Goal: Transaction & Acquisition: Obtain resource

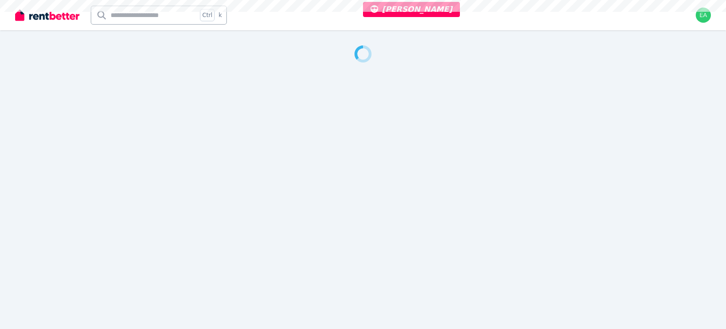
select select "***"
select select "**********"
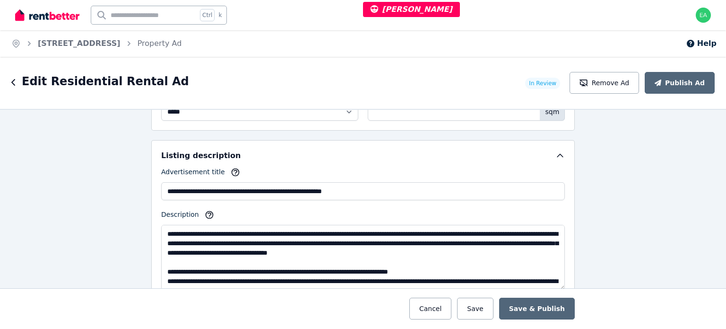
scroll to position [615, 0]
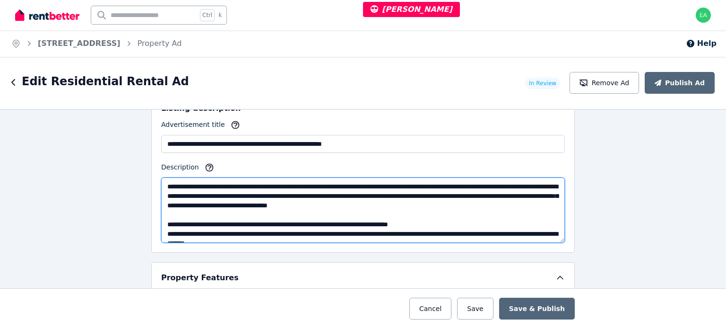
click at [402, 184] on textarea "Description" at bounding box center [363, 209] width 404 height 65
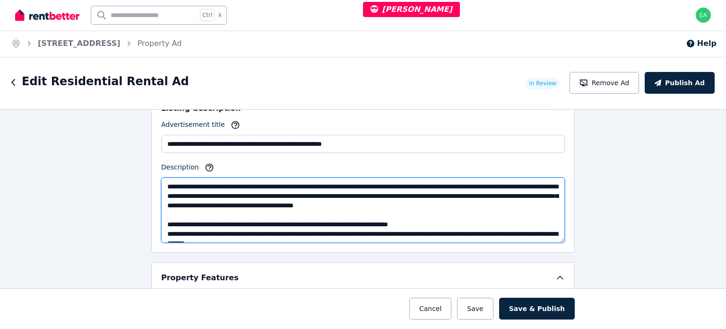
click at [249, 205] on textarea "Description" at bounding box center [363, 209] width 404 height 65
click at [316, 180] on textarea "Description" at bounding box center [363, 209] width 404 height 65
click at [339, 194] on textarea "Description" at bounding box center [363, 209] width 404 height 65
click at [351, 180] on textarea "Description" at bounding box center [363, 209] width 404 height 65
click at [357, 179] on textarea "Description" at bounding box center [363, 209] width 404 height 65
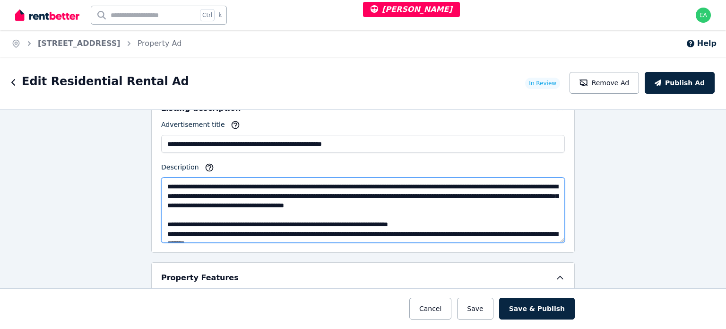
drag, startPoint x: 458, startPoint y: 183, endPoint x: 427, endPoint y: 181, distance: 30.8
click at [427, 181] on textarea "Description" at bounding box center [363, 209] width 404 height 65
click at [461, 181] on textarea "Description" at bounding box center [363, 209] width 404 height 65
click at [516, 191] on textarea "Description" at bounding box center [363, 209] width 404 height 65
click at [519, 186] on textarea "Description" at bounding box center [363, 209] width 404 height 65
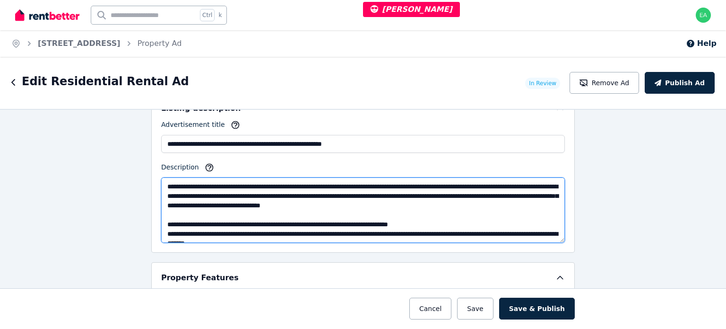
click at [521, 185] on textarea "Description" at bounding box center [363, 209] width 404 height 65
click at [352, 226] on textarea "Description" at bounding box center [363, 209] width 404 height 65
click at [356, 219] on textarea "Description" at bounding box center [363, 209] width 404 height 65
drag, startPoint x: 357, startPoint y: 219, endPoint x: 297, endPoint y: 222, distance: 60.1
click at [297, 222] on textarea "Description" at bounding box center [363, 209] width 404 height 65
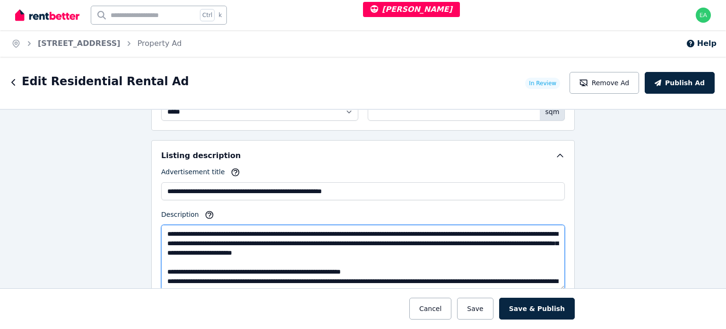
scroll to position [662, 0]
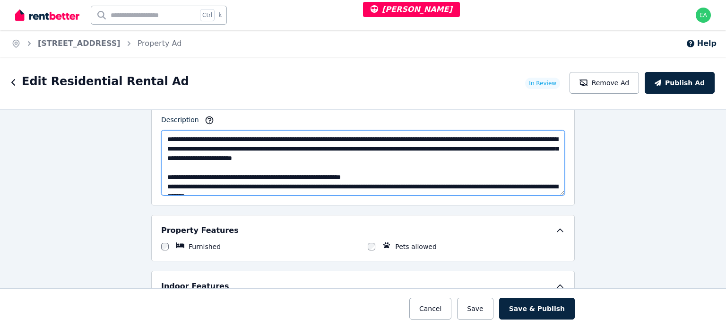
click at [485, 134] on textarea "Description" at bounding box center [363, 162] width 404 height 65
click at [456, 135] on textarea "Description" at bounding box center [363, 162] width 404 height 65
click at [472, 133] on textarea "Description" at bounding box center [363, 162] width 404 height 65
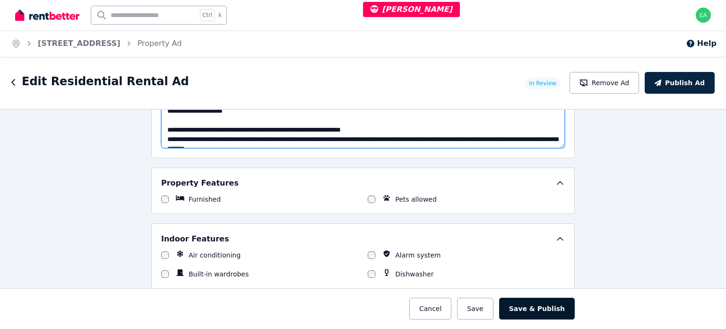
type textarea "**********"
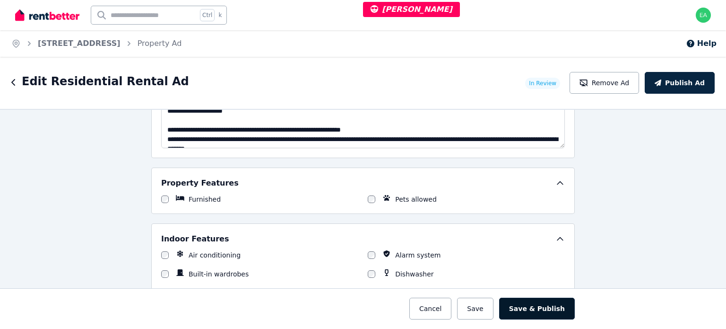
click at [539, 312] on button "Save & Publish" at bounding box center [537, 308] width 76 height 22
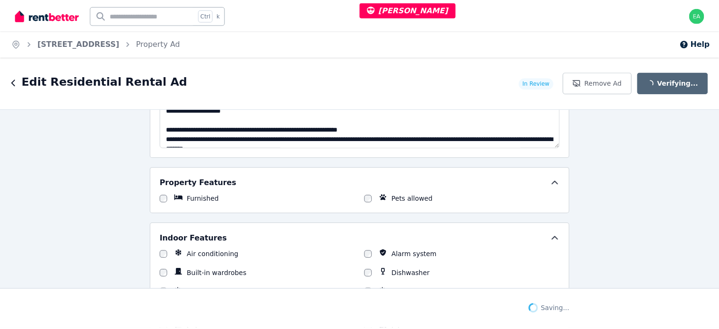
scroll to position [783, 0]
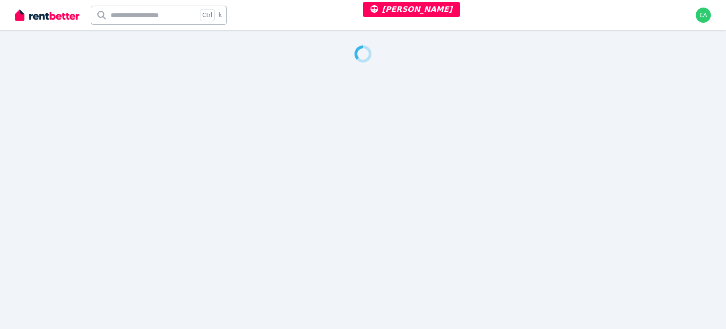
select select "***"
select select "**********"
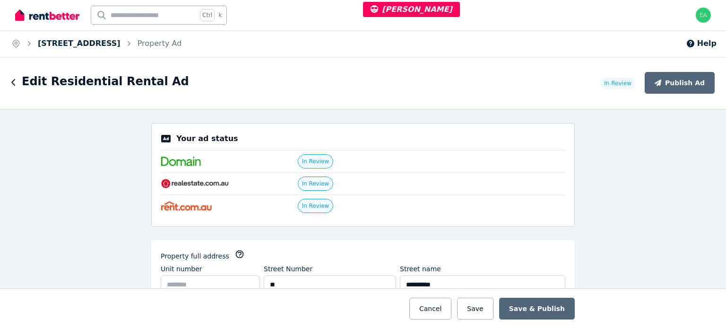
click at [101, 46] on link "83 Nuwarra Rd, Moorebank" at bounding box center [79, 43] width 83 height 9
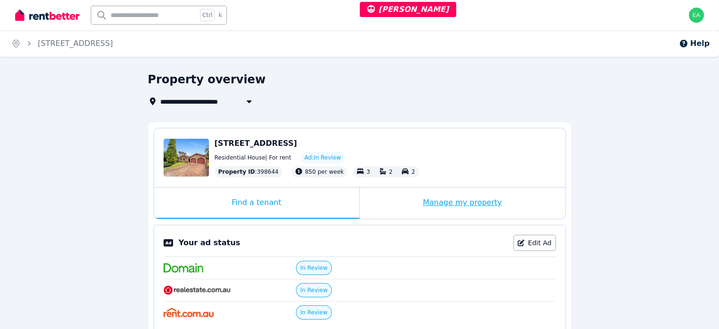
click at [388, 205] on div "Manage my property" at bounding box center [463, 202] width 206 height 31
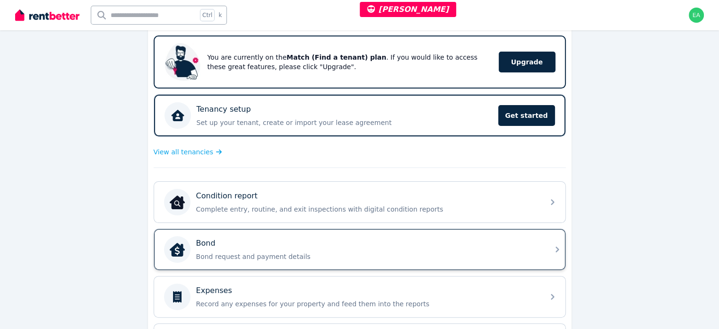
scroll to position [236, 0]
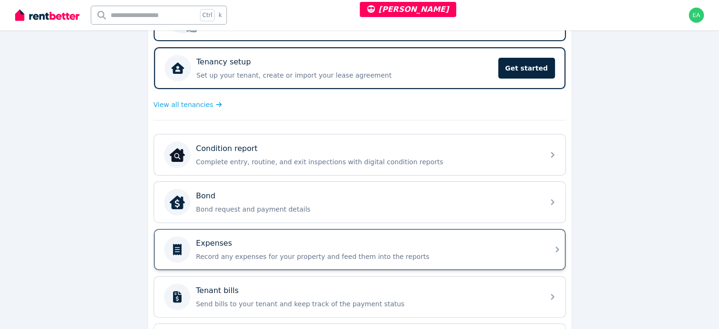
click at [451, 252] on p "Record any expenses for your property and feed them into the reports" at bounding box center [367, 256] width 342 height 9
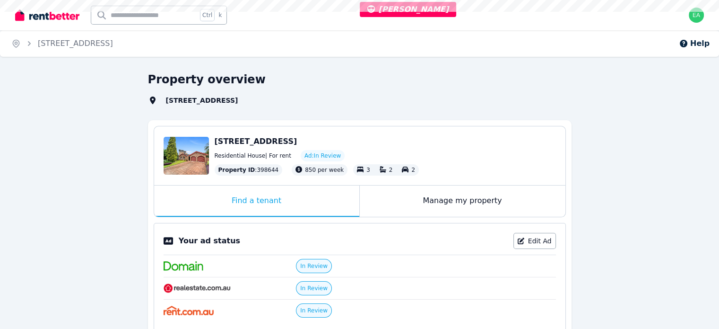
select select "***"
select select "**********"
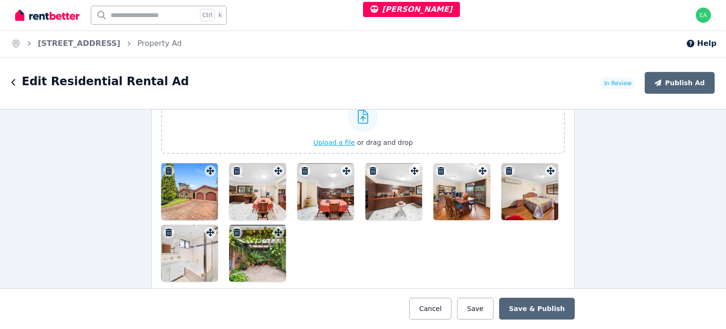
scroll to position [1182, 0]
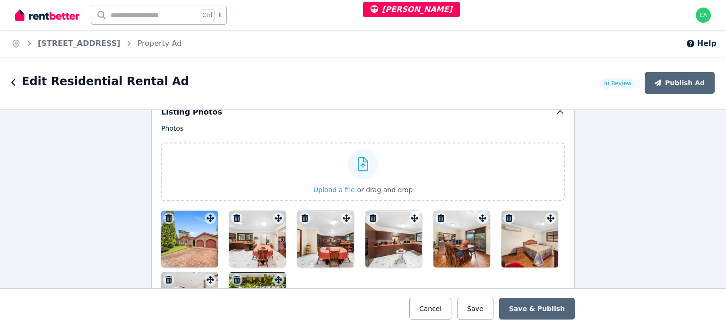
click at [185, 234] on div at bounding box center [189, 238] width 57 height 57
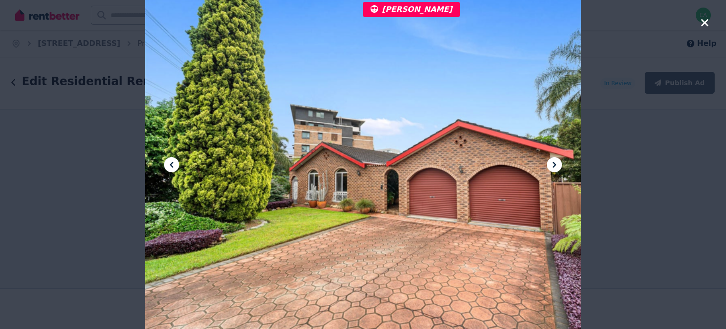
click at [552, 163] on icon at bounding box center [554, 164] width 11 height 11
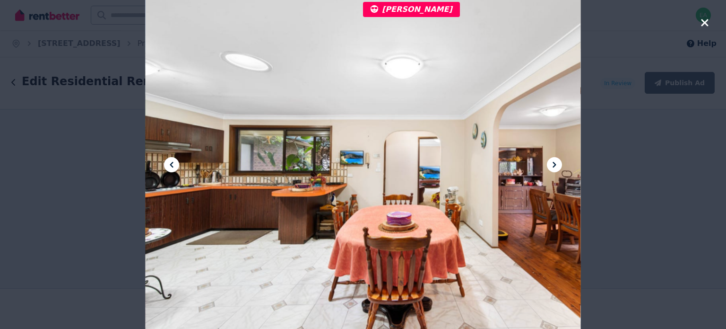
click at [552, 163] on icon at bounding box center [554, 164] width 11 height 11
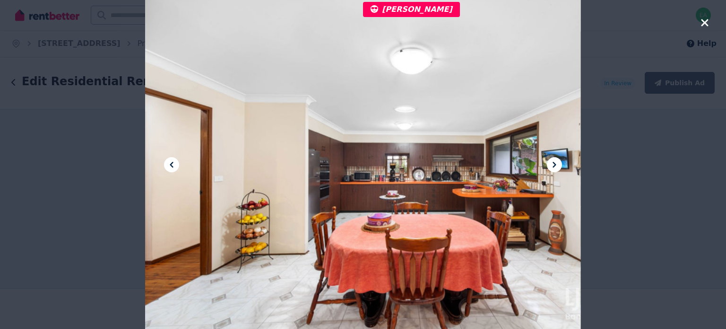
click at [552, 163] on icon at bounding box center [554, 164] width 11 height 11
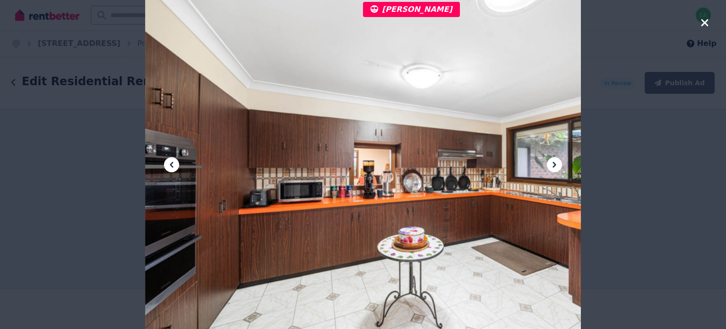
click at [552, 163] on icon at bounding box center [554, 164] width 11 height 11
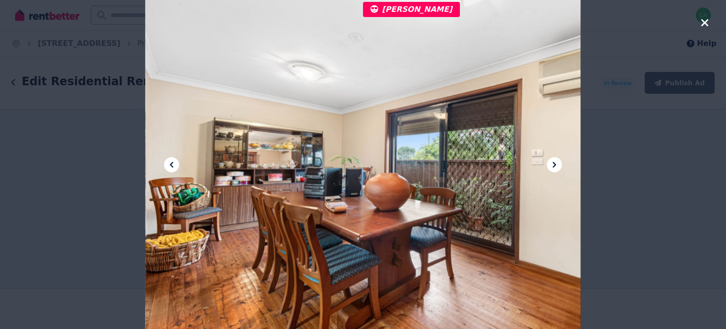
click at [552, 163] on icon at bounding box center [554, 164] width 11 height 11
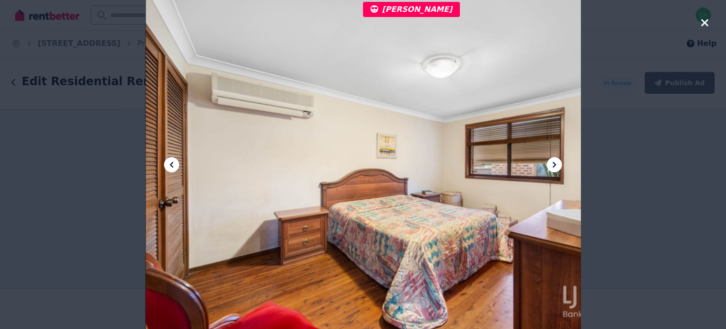
click at [552, 163] on icon at bounding box center [554, 164] width 11 height 11
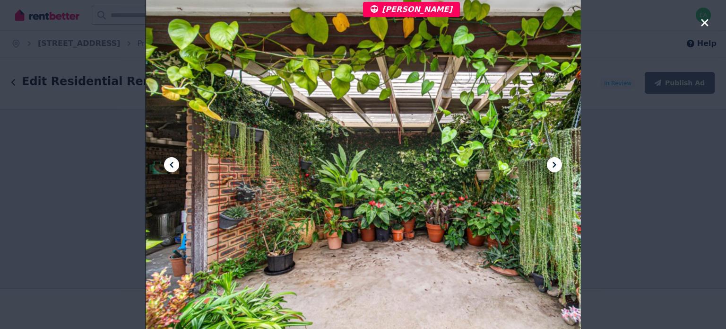
click at [552, 163] on icon at bounding box center [554, 164] width 11 height 11
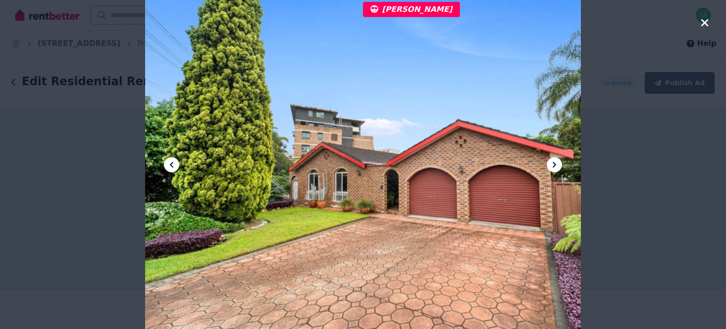
click at [552, 163] on icon at bounding box center [554, 164] width 11 height 11
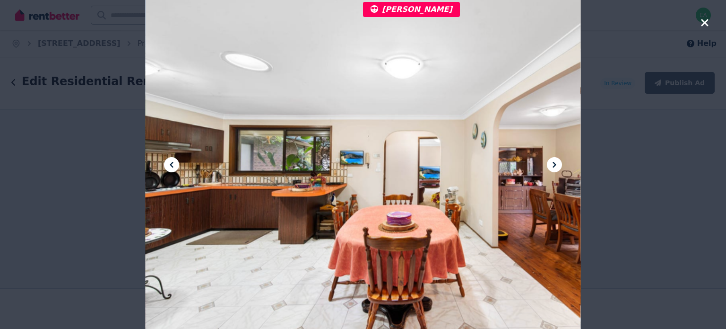
click at [552, 163] on icon at bounding box center [554, 164] width 11 height 11
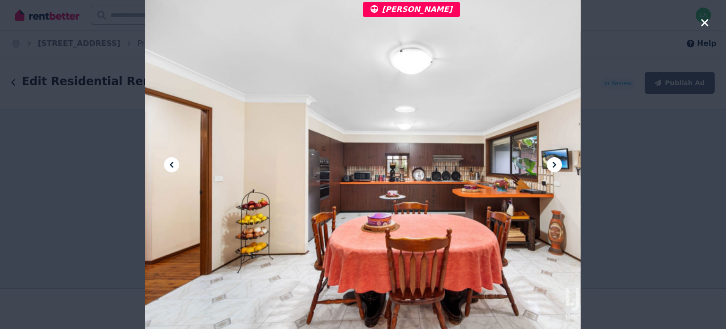
click at [552, 163] on icon at bounding box center [554, 164] width 11 height 11
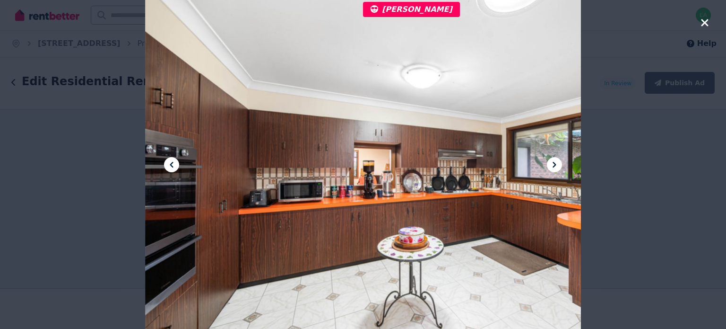
click at [552, 163] on icon at bounding box center [554, 164] width 11 height 11
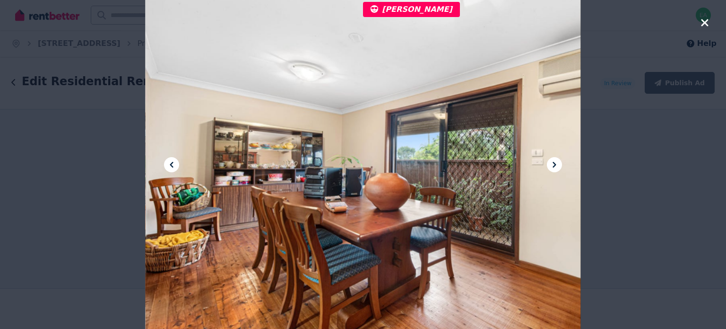
click at [552, 163] on icon at bounding box center [554, 164] width 11 height 11
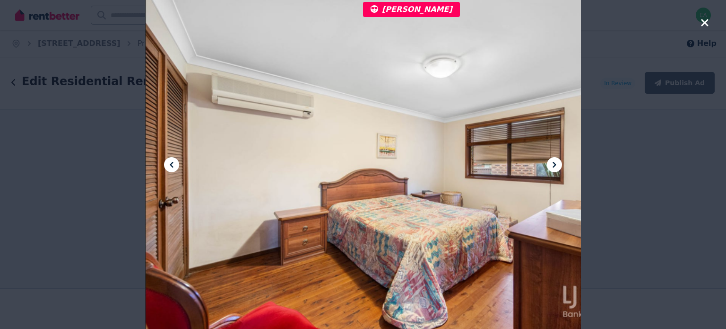
click at [552, 163] on icon at bounding box center [554, 164] width 11 height 11
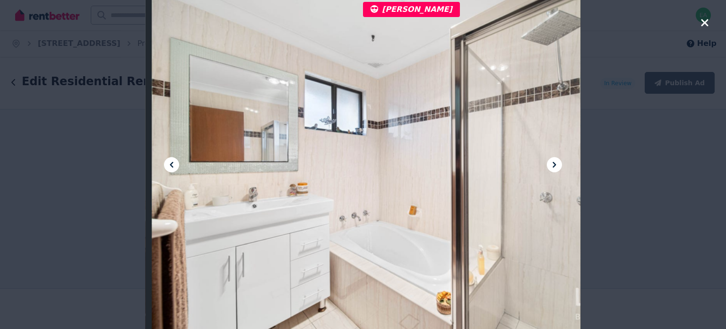
click at [552, 163] on icon at bounding box center [554, 164] width 11 height 11
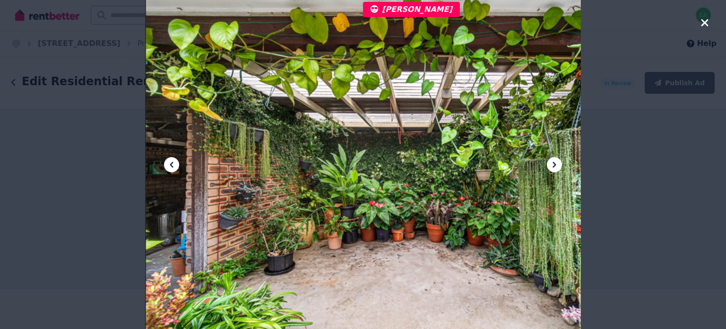
click at [552, 163] on icon at bounding box center [554, 164] width 11 height 11
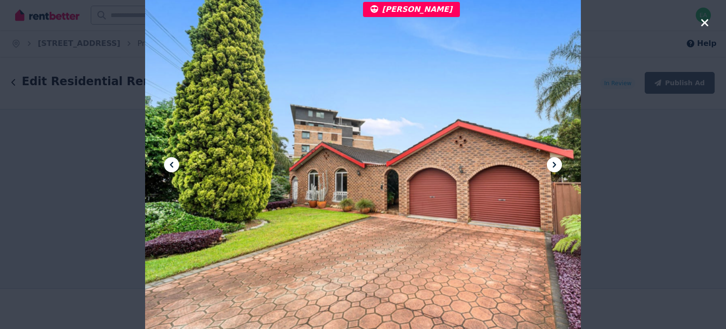
click at [703, 24] on icon "button" at bounding box center [705, 22] width 9 height 11
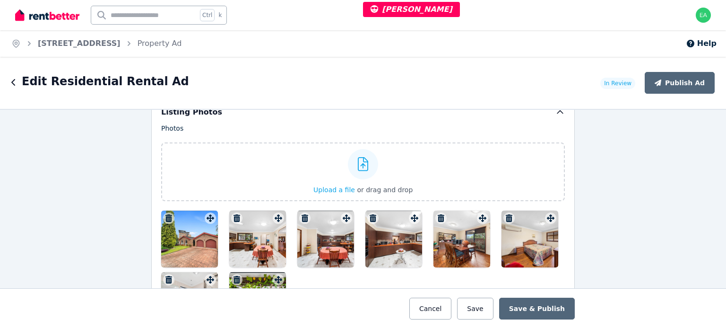
scroll to position [1277, 0]
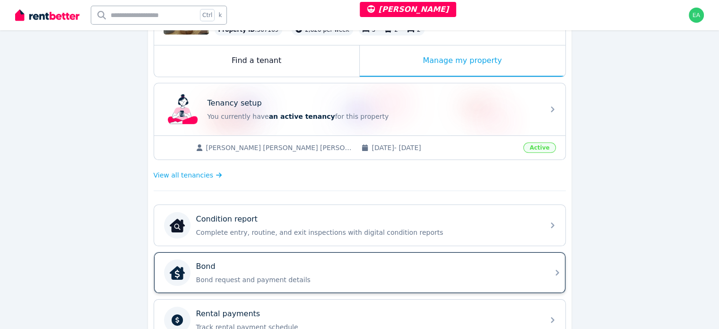
scroll to position [236, 0]
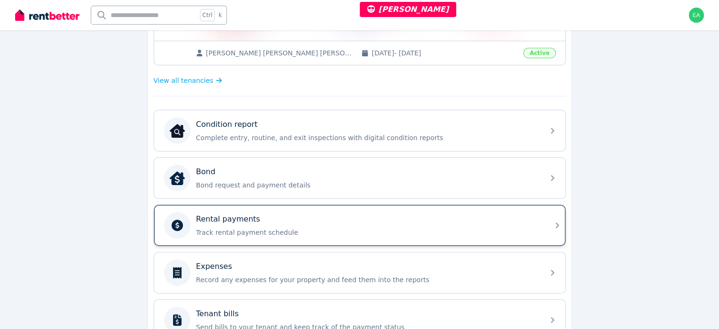
click at [478, 232] on p "Track rental payment schedule" at bounding box center [367, 231] width 342 height 9
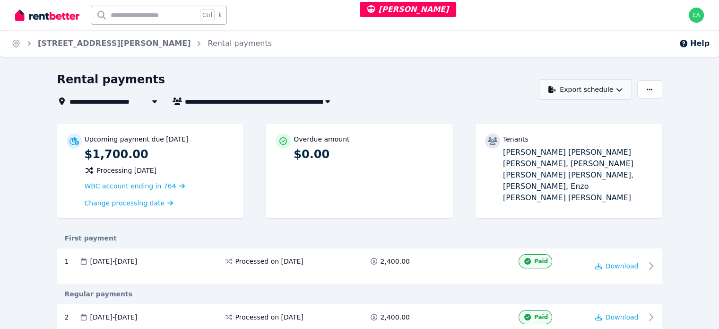
click at [632, 94] on button "Export schedule" at bounding box center [585, 89] width 93 height 21
click at [634, 121] on button "PDF" at bounding box center [581, 113] width 106 height 17
click at [623, 86] on icon "button" at bounding box center [619, 89] width 7 height 7
click at [619, 118] on div "PDF" at bounding box center [586, 113] width 80 height 9
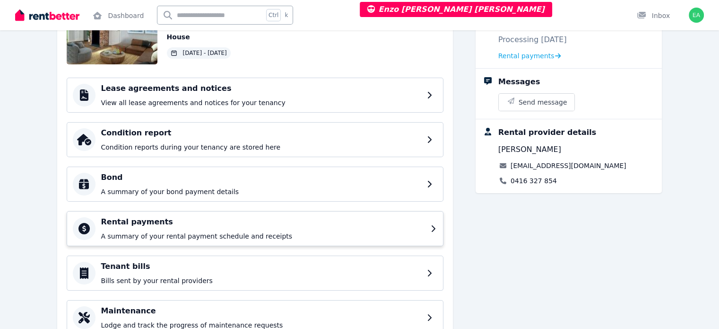
scroll to position [135, 0]
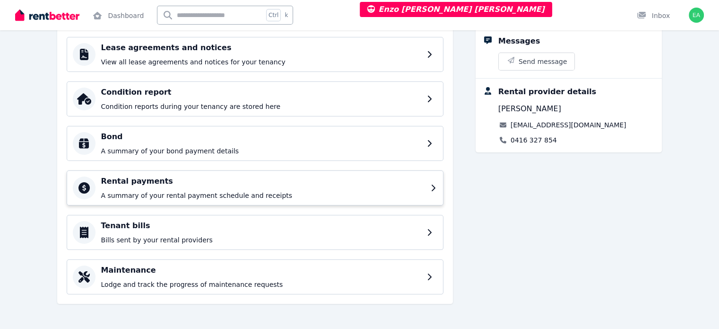
click at [357, 187] on div "Rental payments A summary of your rental payment schedule and receipts" at bounding box center [263, 187] width 324 height 25
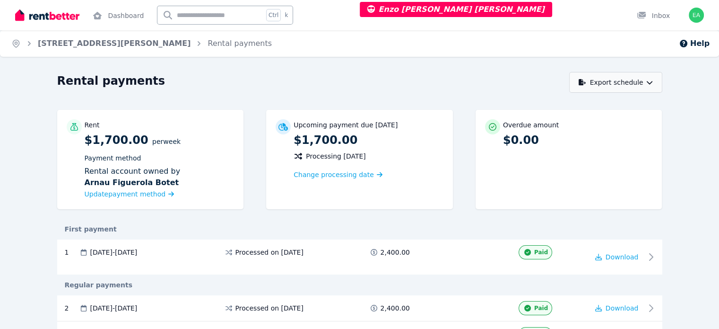
click at [662, 83] on button "Export schedule" at bounding box center [615, 82] width 93 height 21
click at [657, 103] on div "PDF" at bounding box center [616, 106] width 80 height 9
click at [61, 41] on link "6 Wollumbin St, Byron Bay" at bounding box center [114, 43] width 153 height 9
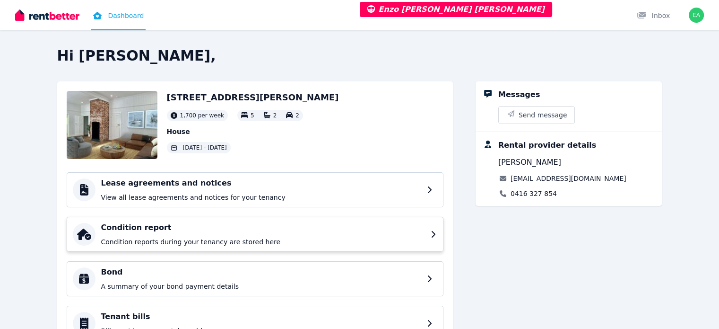
scroll to position [91, 0]
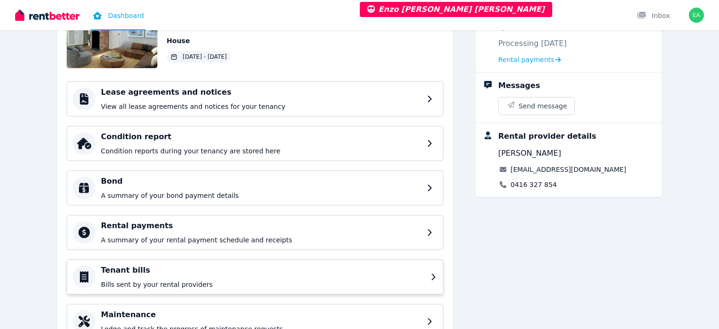
click at [306, 266] on h4 "Tenant bills" at bounding box center [263, 269] width 324 height 11
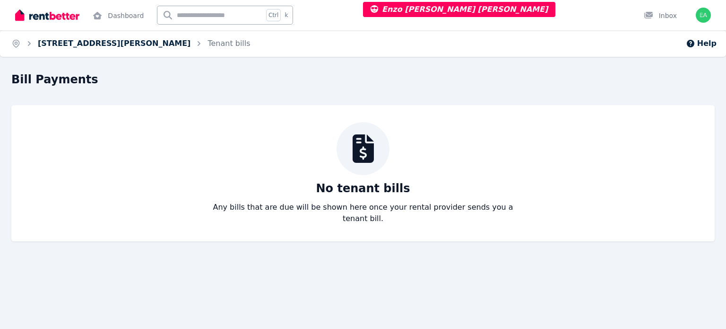
click at [72, 42] on link "[STREET_ADDRESS][PERSON_NAME]" at bounding box center [114, 43] width 153 height 9
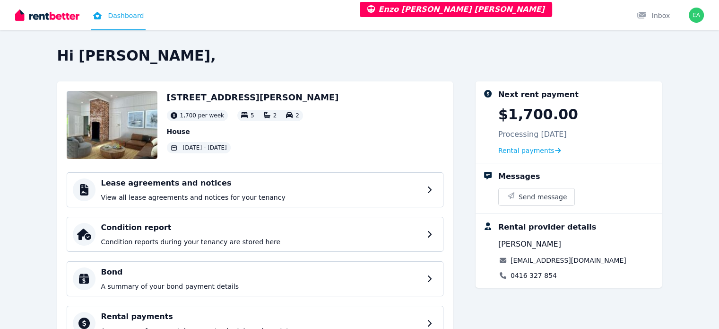
scroll to position [47, 0]
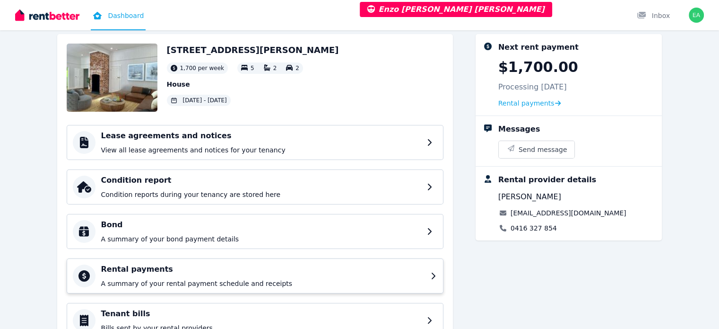
click at [342, 275] on div "Rental payments A summary of your rental payment schedule and receipts" at bounding box center [263, 275] width 324 height 25
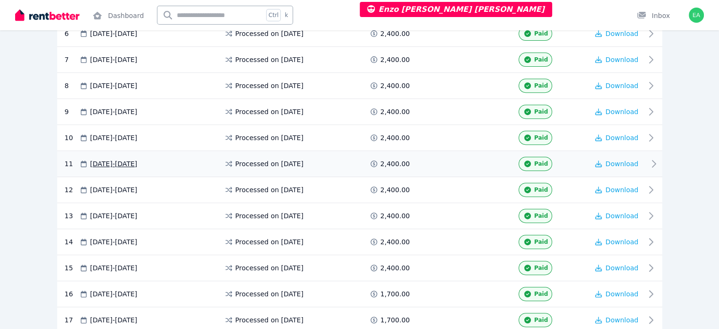
scroll to position [426, 0]
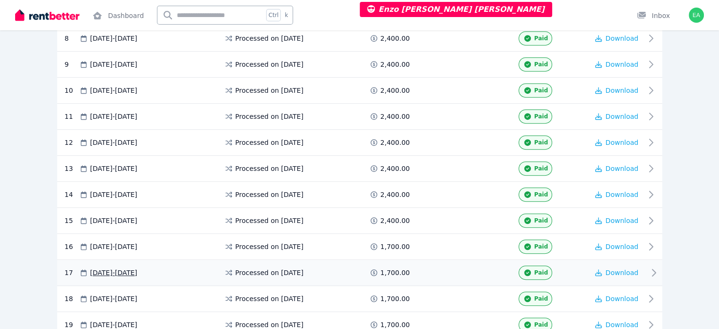
click at [660, 267] on icon at bounding box center [653, 272] width 11 height 11
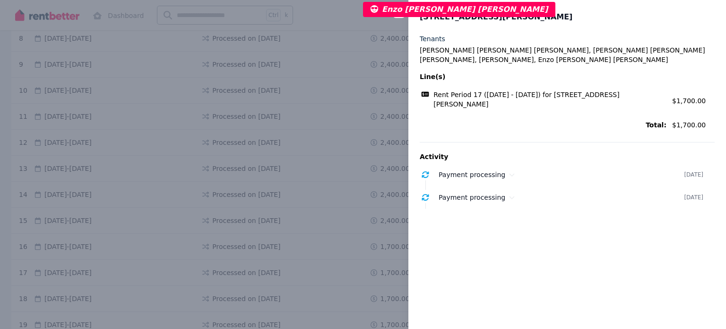
click at [313, 17] on div "Close panel 6 Wollumbin St, Byron Bay Tenants Federico Eugenio Rodolfo Piva Rod…" at bounding box center [363, 164] width 726 height 329
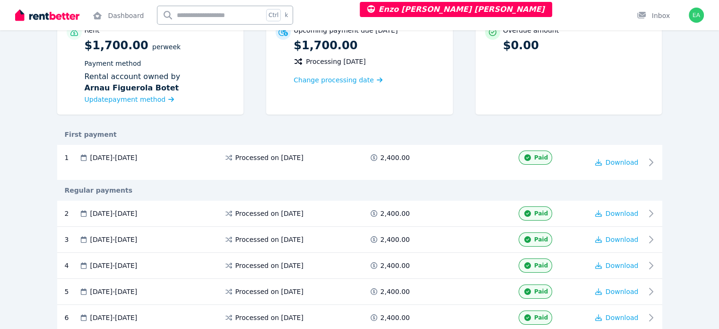
scroll to position [0, 0]
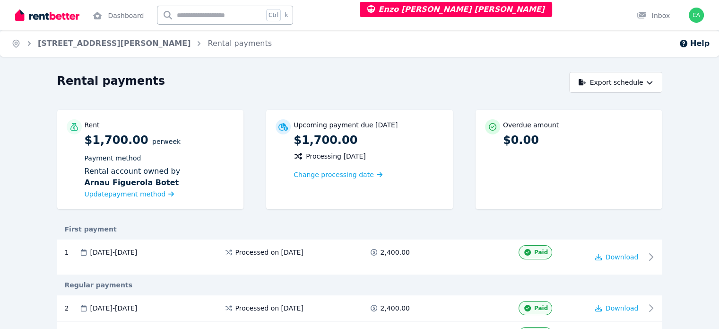
click at [456, 35] on div "Home 6 Wollumbin St, Byron Bay Rental payments Help" at bounding box center [359, 43] width 719 height 26
click at [662, 82] on button "Export schedule" at bounding box center [615, 82] width 93 height 21
click at [653, 103] on div "PDF" at bounding box center [616, 106] width 80 height 9
click at [653, 83] on icon "button" at bounding box center [649, 82] width 7 height 7
click at [657, 107] on div "PDF" at bounding box center [616, 106] width 80 height 9
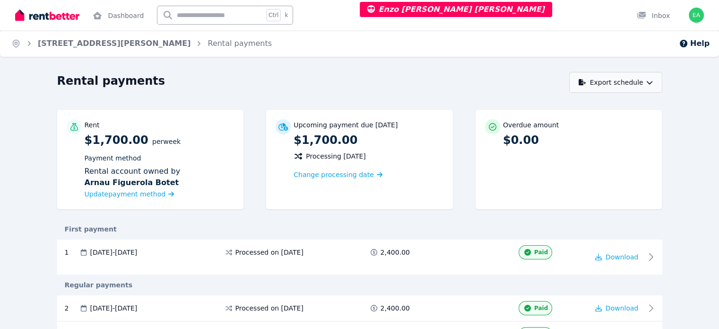
click at [662, 82] on button "Export schedule" at bounding box center [615, 82] width 93 height 21
click at [597, 104] on p "PDF" at bounding box center [586, 106] width 20 height 9
click at [656, 83] on button "Export schedule" at bounding box center [615, 82] width 93 height 21
click at [597, 109] on p "PDF" at bounding box center [586, 106] width 20 height 9
click at [653, 83] on icon "button" at bounding box center [649, 82] width 7 height 7
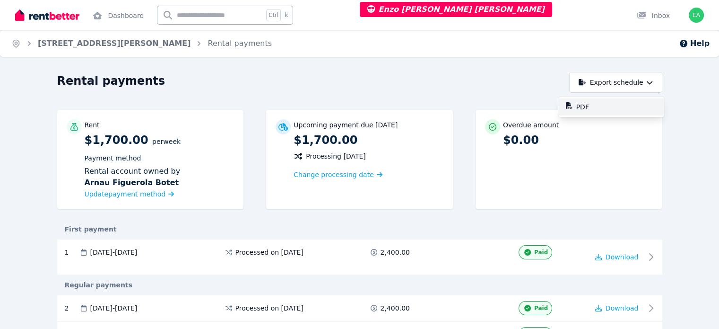
click at [597, 111] on p "PDF" at bounding box center [586, 106] width 20 height 9
click at [662, 85] on button "Export schedule" at bounding box center [615, 82] width 93 height 21
click at [653, 111] on div "PDF" at bounding box center [616, 106] width 80 height 9
click at [87, 45] on link "[STREET_ADDRESS][PERSON_NAME]" at bounding box center [114, 43] width 153 height 9
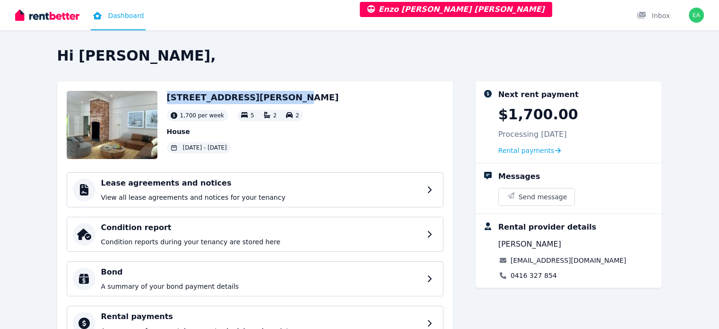
drag, startPoint x: 234, startPoint y: 97, endPoint x: 120, endPoint y: 98, distance: 114.0
click at [120, 98] on div "6 Wollumbin St, Byron Bay 1,700 per week 5 2 2 House 20 Nov 2024 - 4 Sept 2025" at bounding box center [255, 125] width 377 height 68
copy h2 "6 Wollumbin St, Byron Bay"
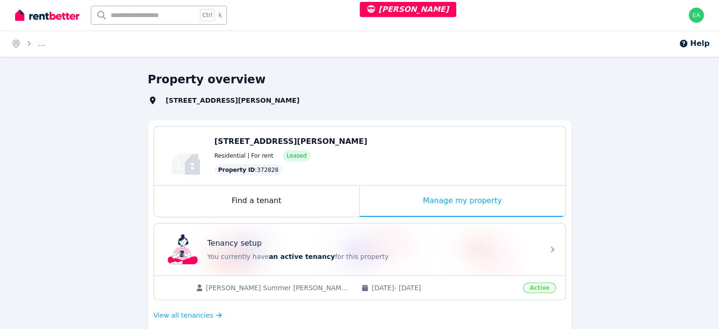
click at [385, 204] on div "Manage my property" at bounding box center [463, 200] width 206 height 31
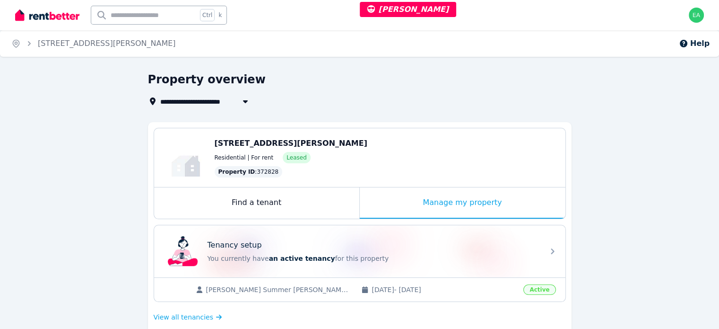
scroll to position [189, 0]
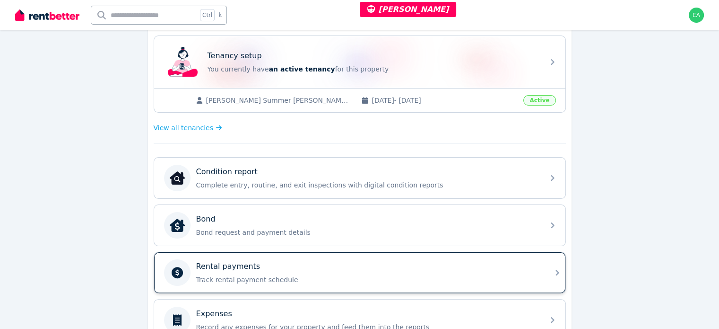
click at [460, 268] on div "Rental payments" at bounding box center [367, 266] width 342 height 11
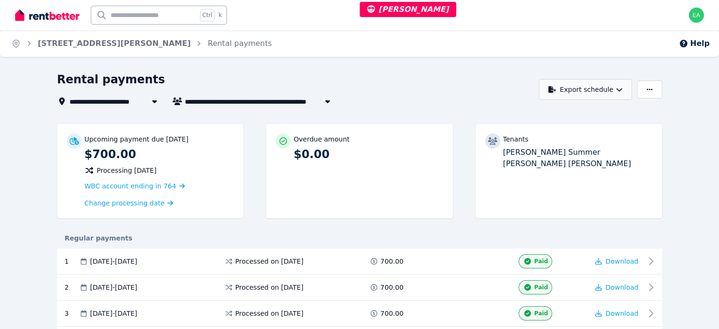
click at [623, 90] on icon "button" at bounding box center [619, 89] width 7 height 7
click at [627, 109] on div "PDF" at bounding box center [586, 113] width 80 height 9
click at [323, 104] on icon "button" at bounding box center [327, 101] width 9 height 8
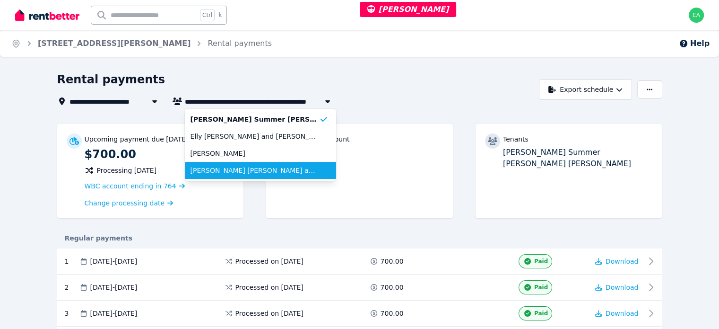
click at [254, 169] on span "[PERSON_NAME] [PERSON_NAME] and [PERSON_NAME] [PERSON_NAME]" at bounding box center [255, 169] width 129 height 9
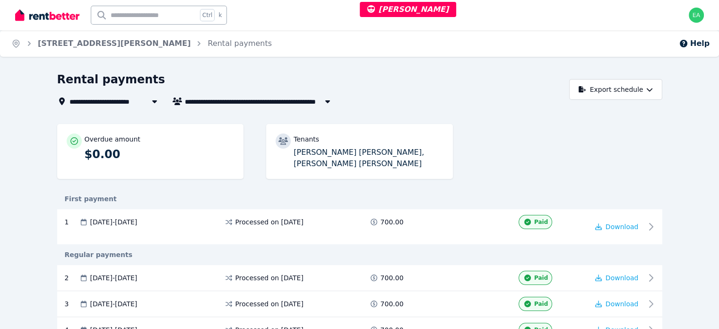
click at [323, 102] on icon "button" at bounding box center [327, 101] width 9 height 8
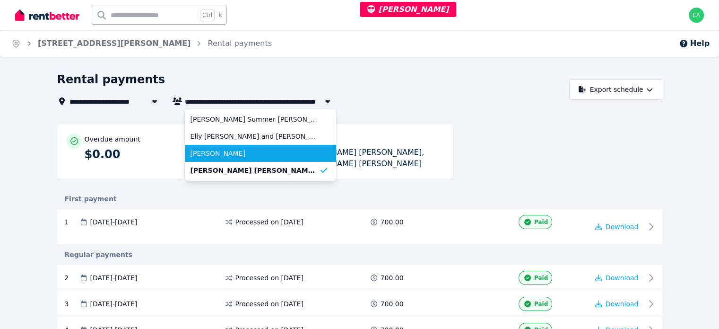
click at [215, 150] on span "[PERSON_NAME]" at bounding box center [255, 152] width 129 height 9
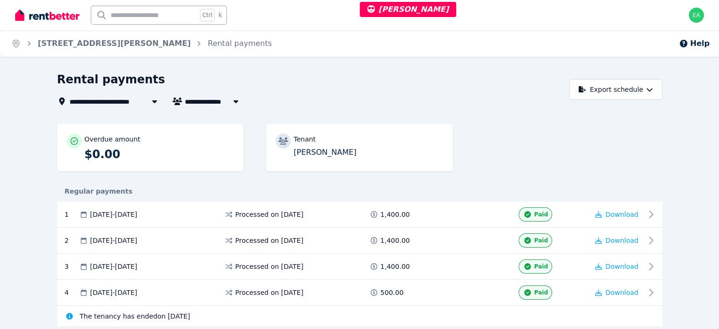
click at [231, 102] on icon "button" at bounding box center [235, 101] width 9 height 8
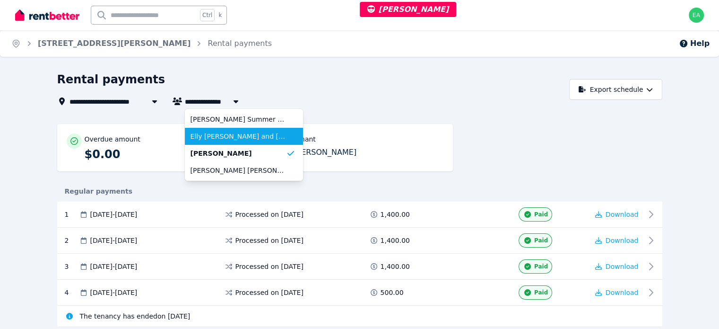
click at [191, 139] on span "Elly [PERSON_NAME] and [PERSON_NAME]" at bounding box center [239, 135] width 96 height 9
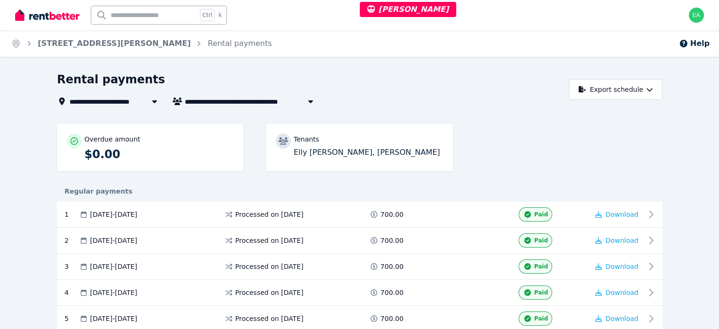
click at [306, 102] on icon "button" at bounding box center [310, 101] width 9 height 8
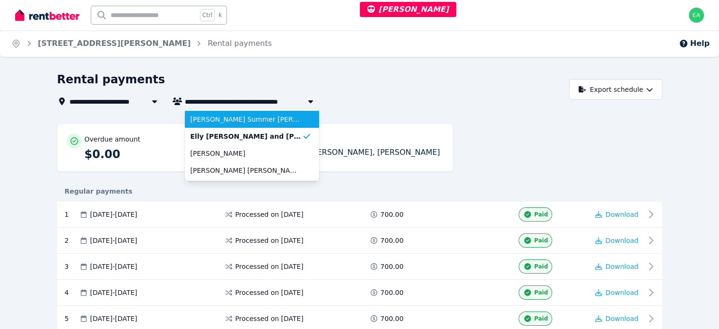
click at [238, 117] on span "[PERSON_NAME] Summer [PERSON_NAME] and [PERSON_NAME] [PERSON_NAME]" at bounding box center [247, 118] width 112 height 9
type input "**********"
